Goal: Navigation & Orientation: Find specific page/section

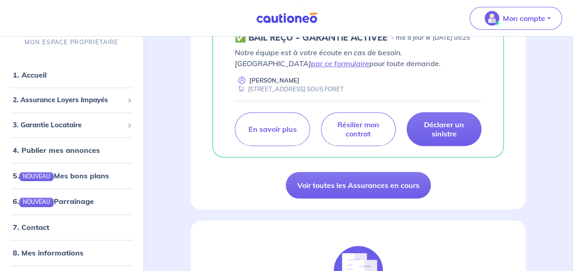
scroll to position [212, 0]
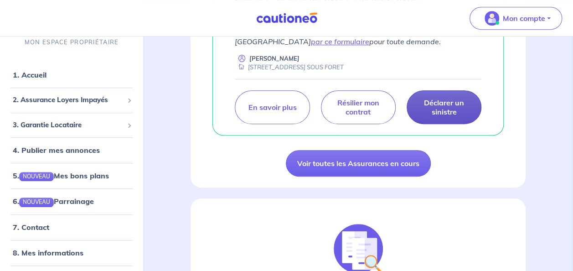
click at [453, 116] on p "Déclarer un sinistre" at bounding box center [444, 107] width 52 height 18
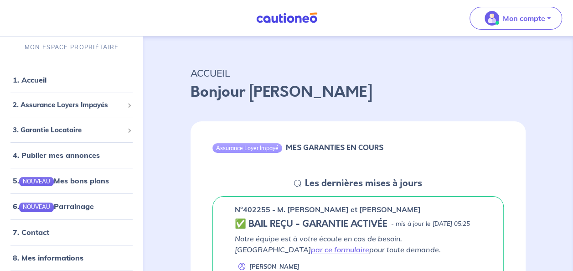
scroll to position [0, 0]
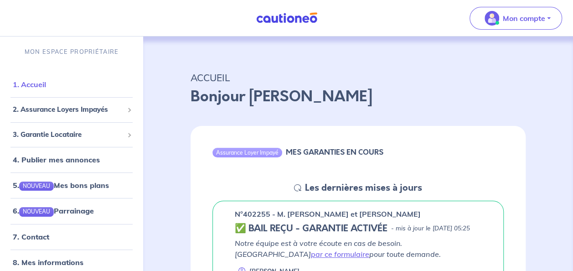
click at [37, 83] on link "1. Accueil" at bounding box center [29, 84] width 33 height 9
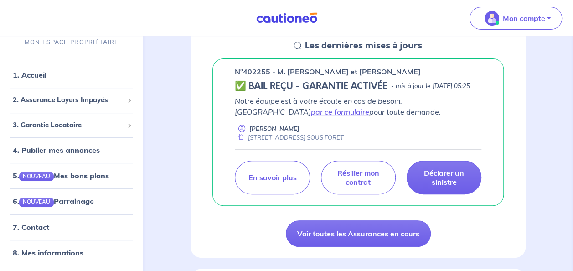
scroll to position [137, 0]
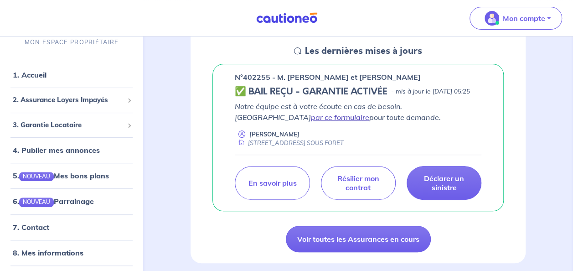
click at [369, 116] on link "par ce formulaire" at bounding box center [340, 117] width 58 height 9
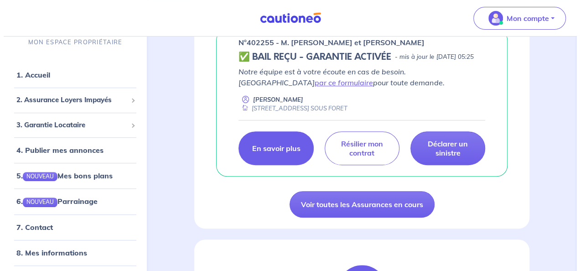
scroll to position [182, 0]
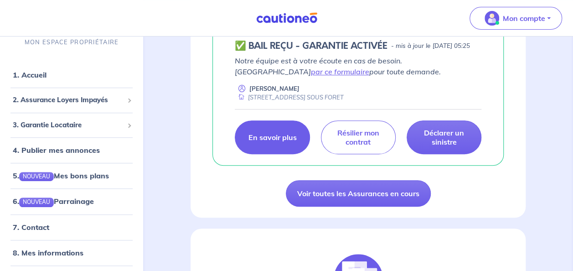
click at [271, 142] on p "En savoir plus" at bounding box center [272, 137] width 48 height 9
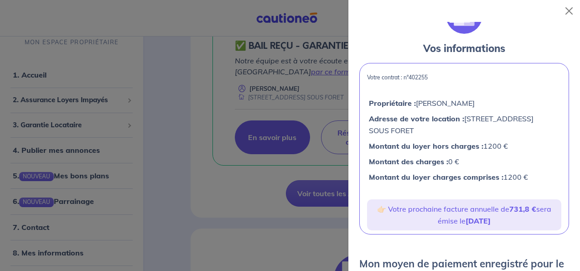
scroll to position [0, 0]
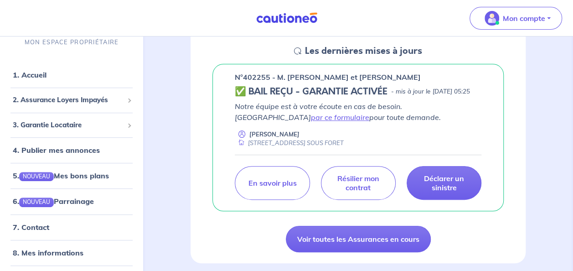
scroll to position [212, 0]
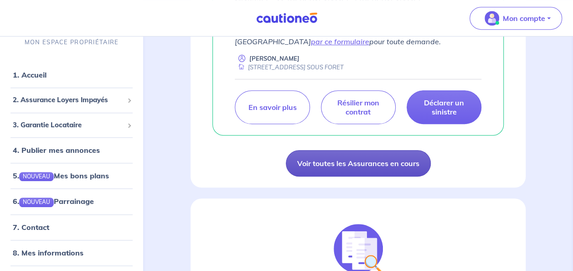
click at [357, 175] on link "Voir toutes les Assurances en cours" at bounding box center [358, 163] width 145 height 26
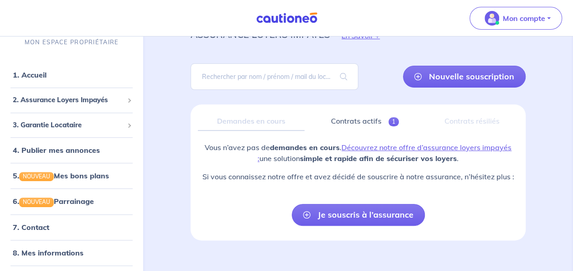
scroll to position [46, 0]
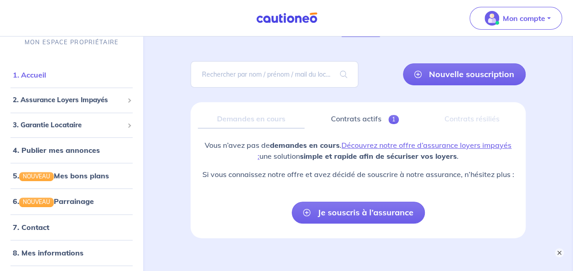
click at [28, 71] on link "1. Accueil" at bounding box center [29, 75] width 33 height 9
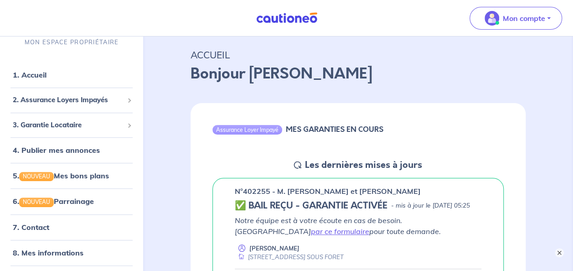
scroll to position [15, 0]
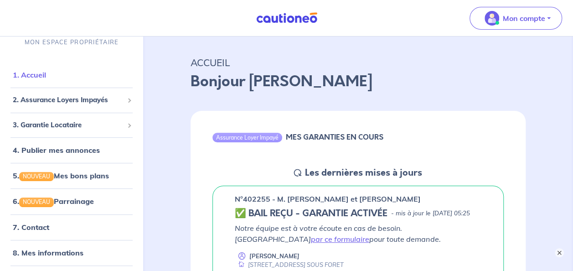
click at [28, 73] on link "1. Accueil" at bounding box center [29, 75] width 33 height 9
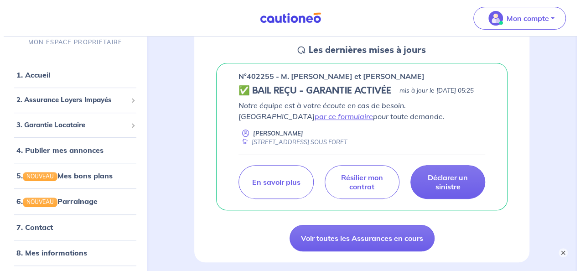
scroll to position [167, 0]
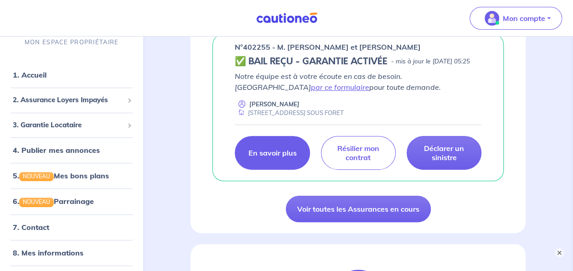
click at [268, 168] on link "En savoir plus" at bounding box center [272, 153] width 75 height 34
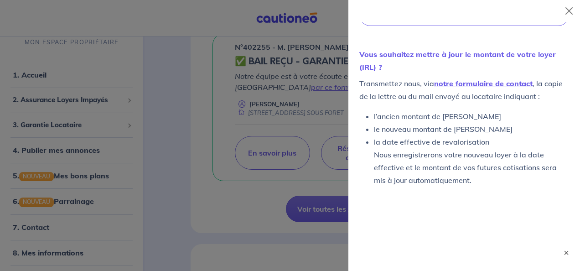
scroll to position [456, 0]
click at [512, 82] on link "notre formulaire de contact" at bounding box center [483, 82] width 98 height 9
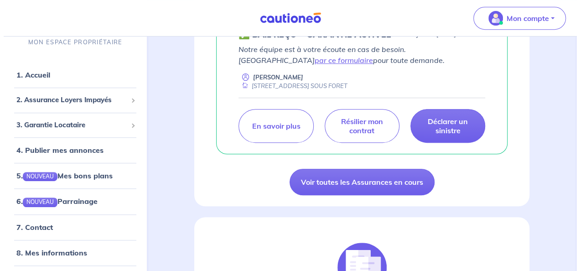
scroll to position [228, 0]
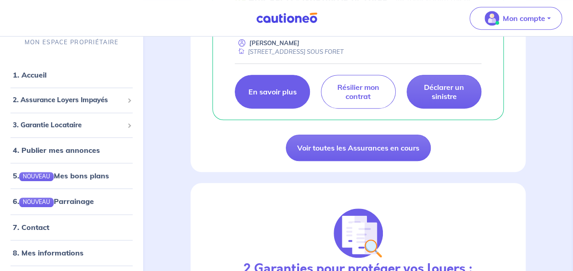
click at [260, 109] on link "En savoir plus" at bounding box center [272, 92] width 75 height 34
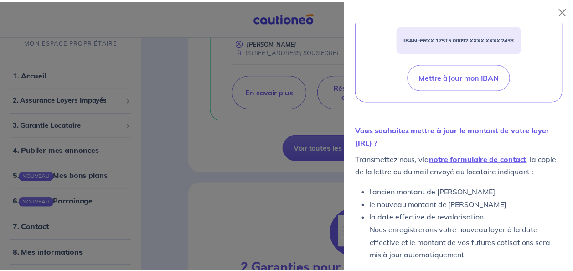
scroll to position [392, 0]
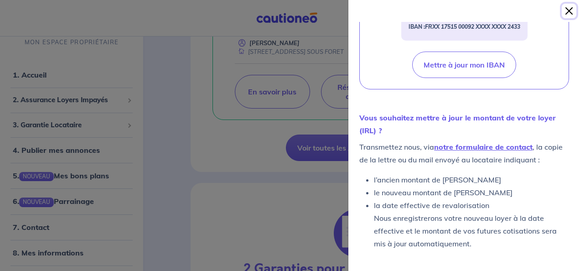
drag, startPoint x: 567, startPoint y: 10, endPoint x: 428, endPoint y: 90, distance: 161.0
click at [566, 10] on button "Close" at bounding box center [569, 11] width 15 height 15
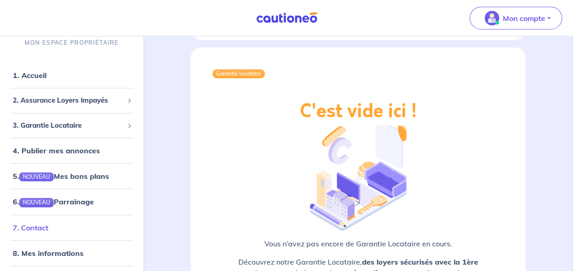
scroll to position [1109, 0]
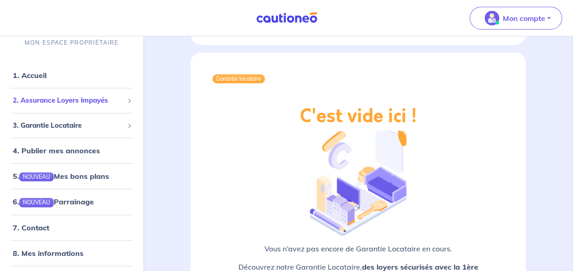
click at [41, 99] on span "2. Assurance Loyers Impayés" at bounding box center [68, 100] width 111 height 10
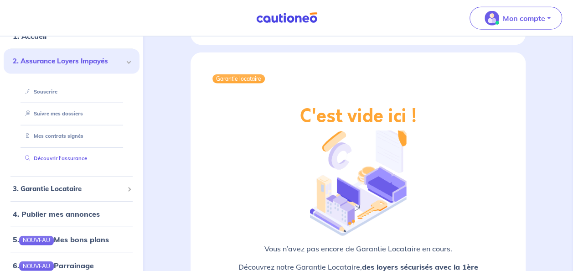
scroll to position [76, 0]
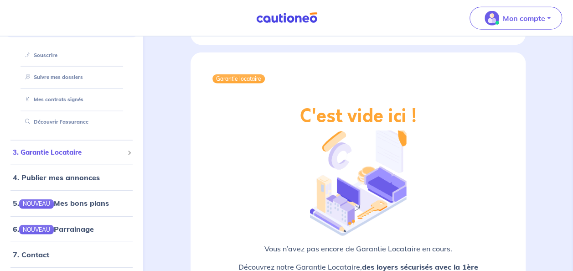
click at [124, 150] on div "3. Garantie Locataire" at bounding box center [72, 152] width 136 height 18
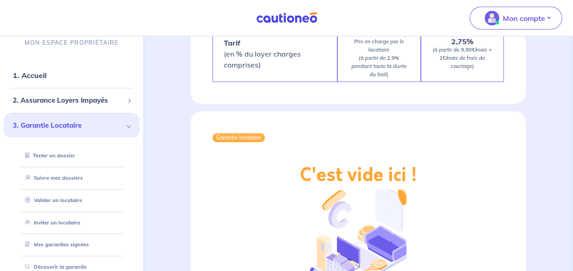
scroll to position [1049, 0]
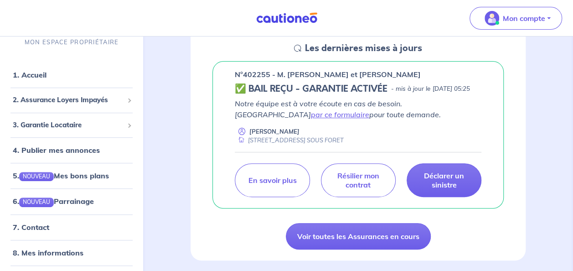
scroll to position [137, 0]
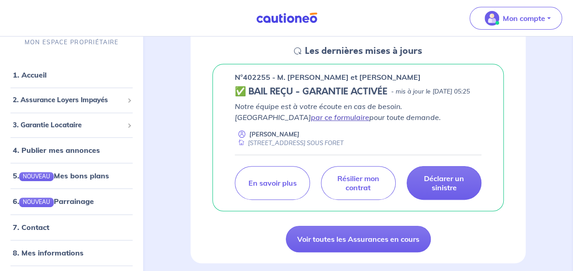
click at [369, 118] on link "par ce formulaire" at bounding box center [340, 117] width 58 height 9
